Goal: Transaction & Acquisition: Purchase product/service

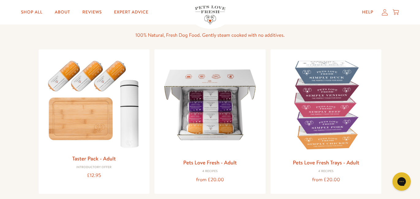
scroll to position [48, 0]
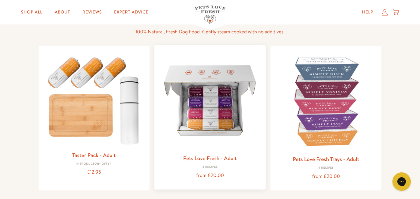
click at [210, 85] on img at bounding box center [209, 100] width 101 height 101
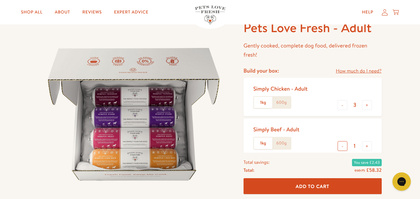
click at [341, 147] on button "-" at bounding box center [343, 146] width 10 height 10
type input "0"
click at [369, 105] on button "+" at bounding box center [367, 105] width 10 height 10
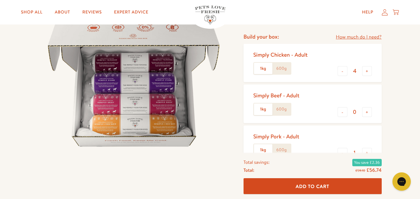
scroll to position [71, 0]
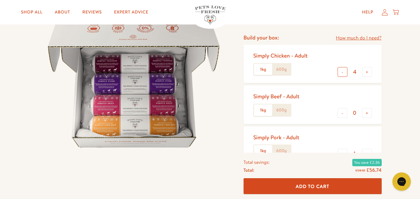
click at [343, 74] on button "-" at bounding box center [343, 72] width 10 height 10
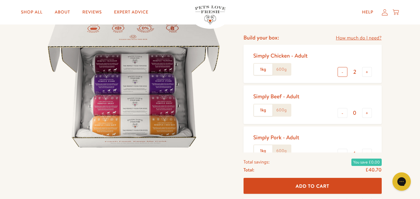
click at [343, 74] on button "-" at bounding box center [343, 72] width 10 height 10
type input "1"
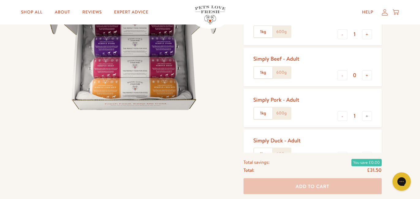
scroll to position [110, 0]
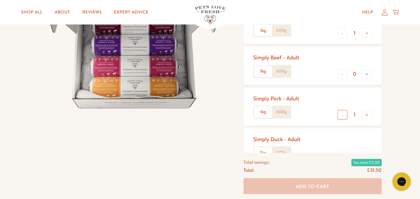
click at [343, 118] on button "-" at bounding box center [343, 115] width 10 height 10
type input "0"
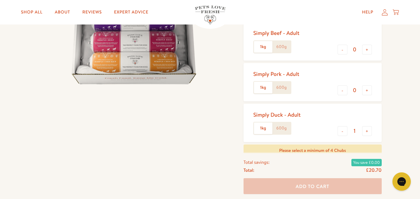
scroll to position [143, 0]
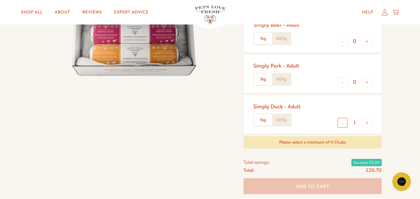
click at [342, 125] on button "-" at bounding box center [343, 123] width 10 height 10
type input "0"
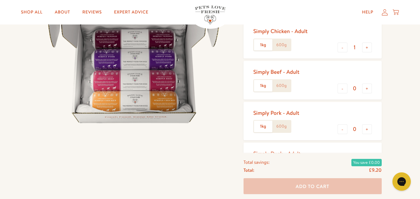
scroll to position [96, 0]
click at [365, 90] on button "+" at bounding box center [367, 89] width 10 height 10
click at [345, 90] on button "-" at bounding box center [343, 89] width 10 height 10
type input "0"
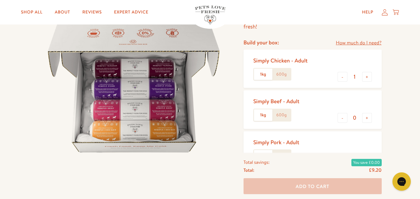
scroll to position [59, 0]
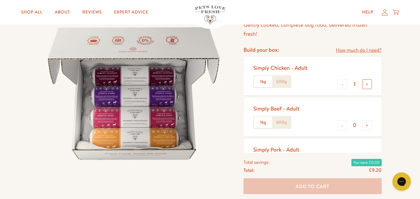
click at [369, 85] on button "+" at bounding box center [367, 84] width 10 height 10
click at [368, 84] on button "+" at bounding box center [367, 84] width 10 height 10
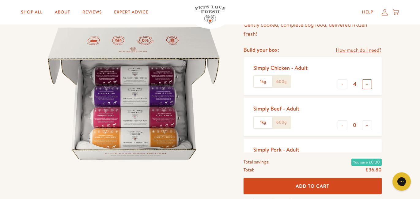
click at [369, 85] on button "+" at bounding box center [367, 84] width 10 height 10
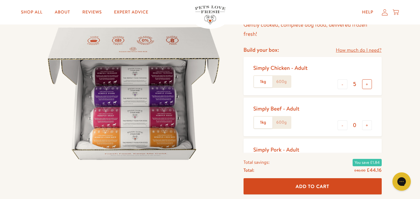
click at [369, 85] on button "+" at bounding box center [367, 84] width 10 height 10
type input "7"
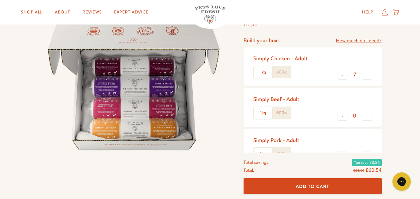
scroll to position [69, 0]
